Goal: Task Accomplishment & Management: Manage account settings

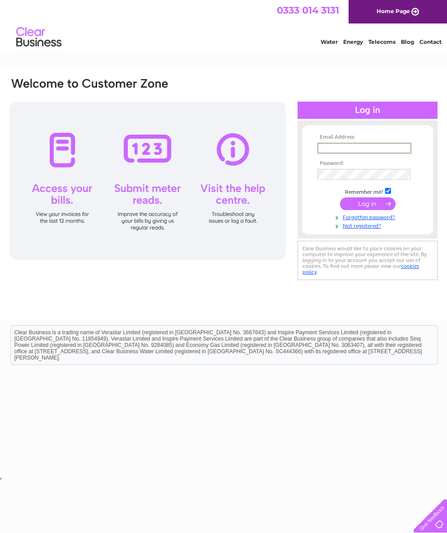
type input "David.rimmer@live.co.uk"
click at [368, 207] on input "submit" at bounding box center [368, 202] width 56 height 13
click at [373, 205] on input "submit" at bounding box center [368, 202] width 56 height 13
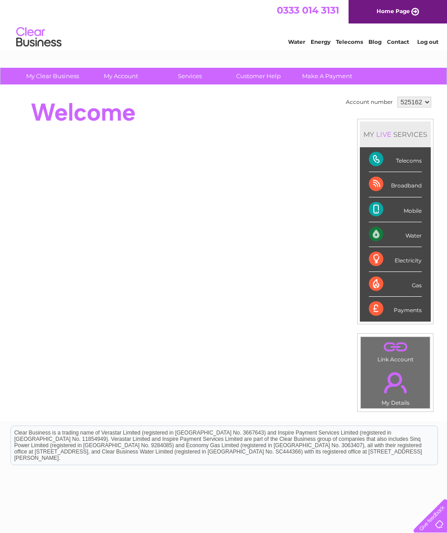
click at [369, 212] on li "Mobile" at bounding box center [395, 209] width 71 height 25
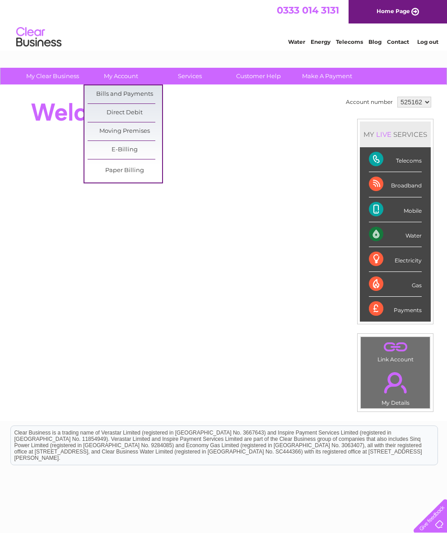
click at [136, 93] on link "Bills and Payments" at bounding box center [125, 94] width 75 height 18
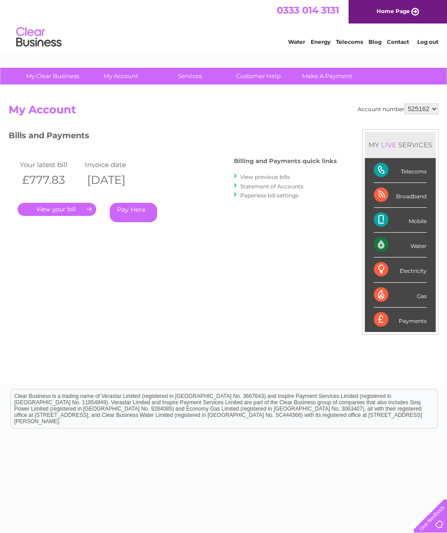
click at [65, 210] on link "." at bounding box center [57, 209] width 79 height 13
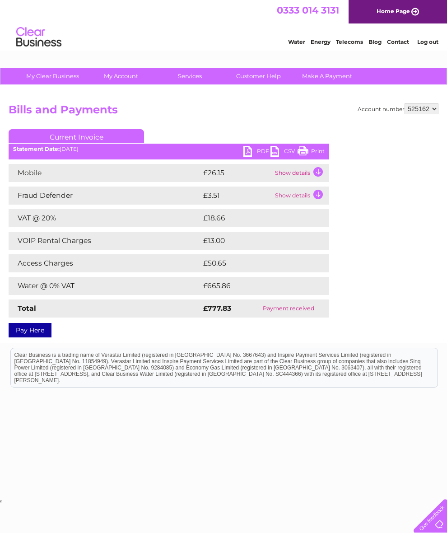
click at [337, 224] on div "Account number 525162 Bills and Payments Current Invoice PDF CSV Print" at bounding box center [224, 218] width 430 height 231
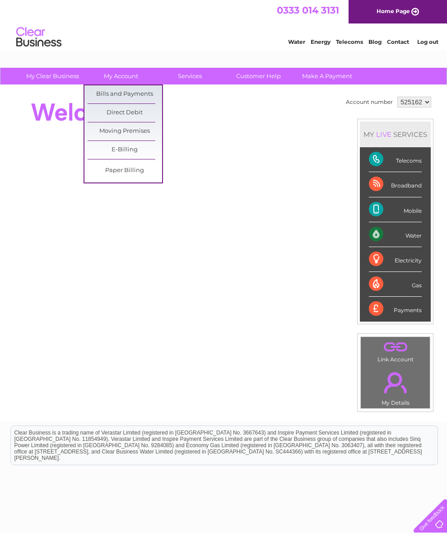
click at [143, 86] on link "Bills and Payments" at bounding box center [125, 94] width 75 height 18
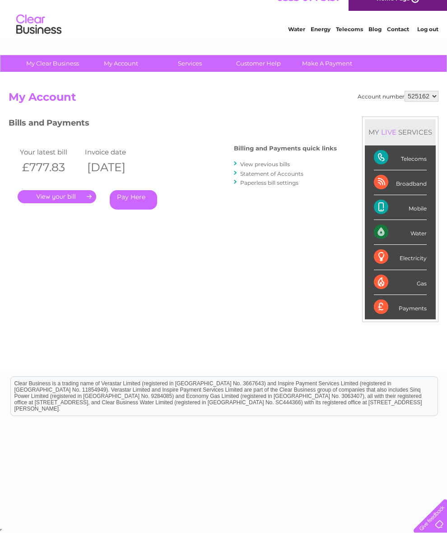
scroll to position [22, 0]
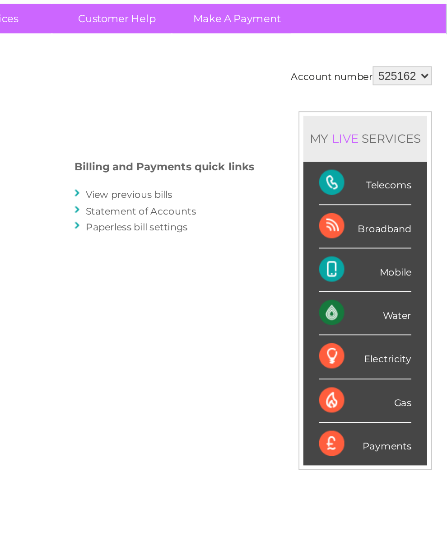
click at [365, 119] on div "MY LIVE SERVICES" at bounding box center [400, 132] width 71 height 26
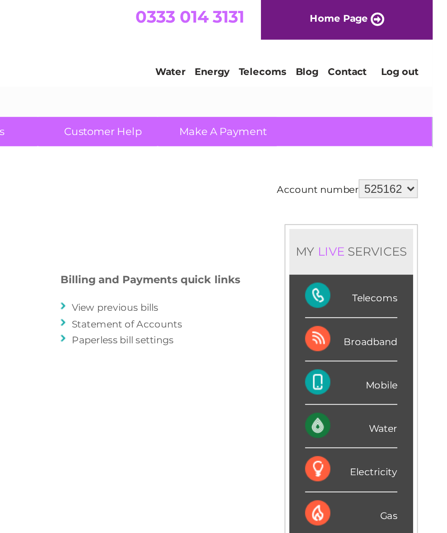
scroll to position [0, 0]
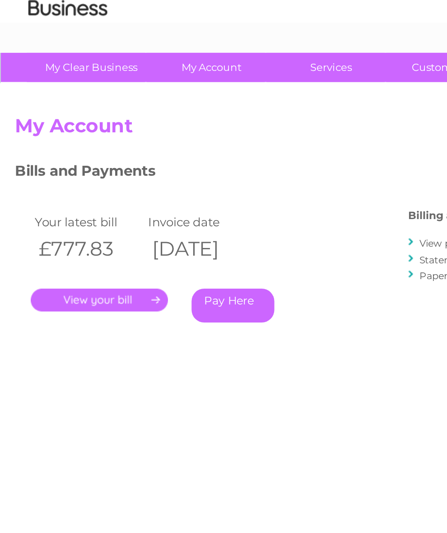
click at [151, 189] on div ". Pay Here" at bounding box center [108, 196] width 181 height 14
click at [70, 203] on link "." at bounding box center [57, 209] width 79 height 13
